Goal: Task Accomplishment & Management: Complete application form

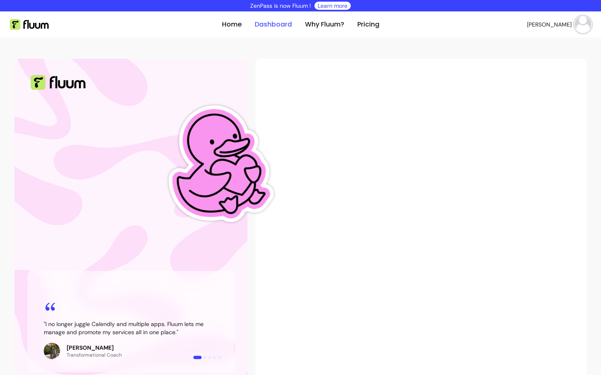
click at [277, 25] on link "Dashboard" at bounding box center [272, 25] width 37 height 10
click at [578, 29] on img at bounding box center [582, 24] width 16 height 16
